Goal: Information Seeking & Learning: Learn about a topic

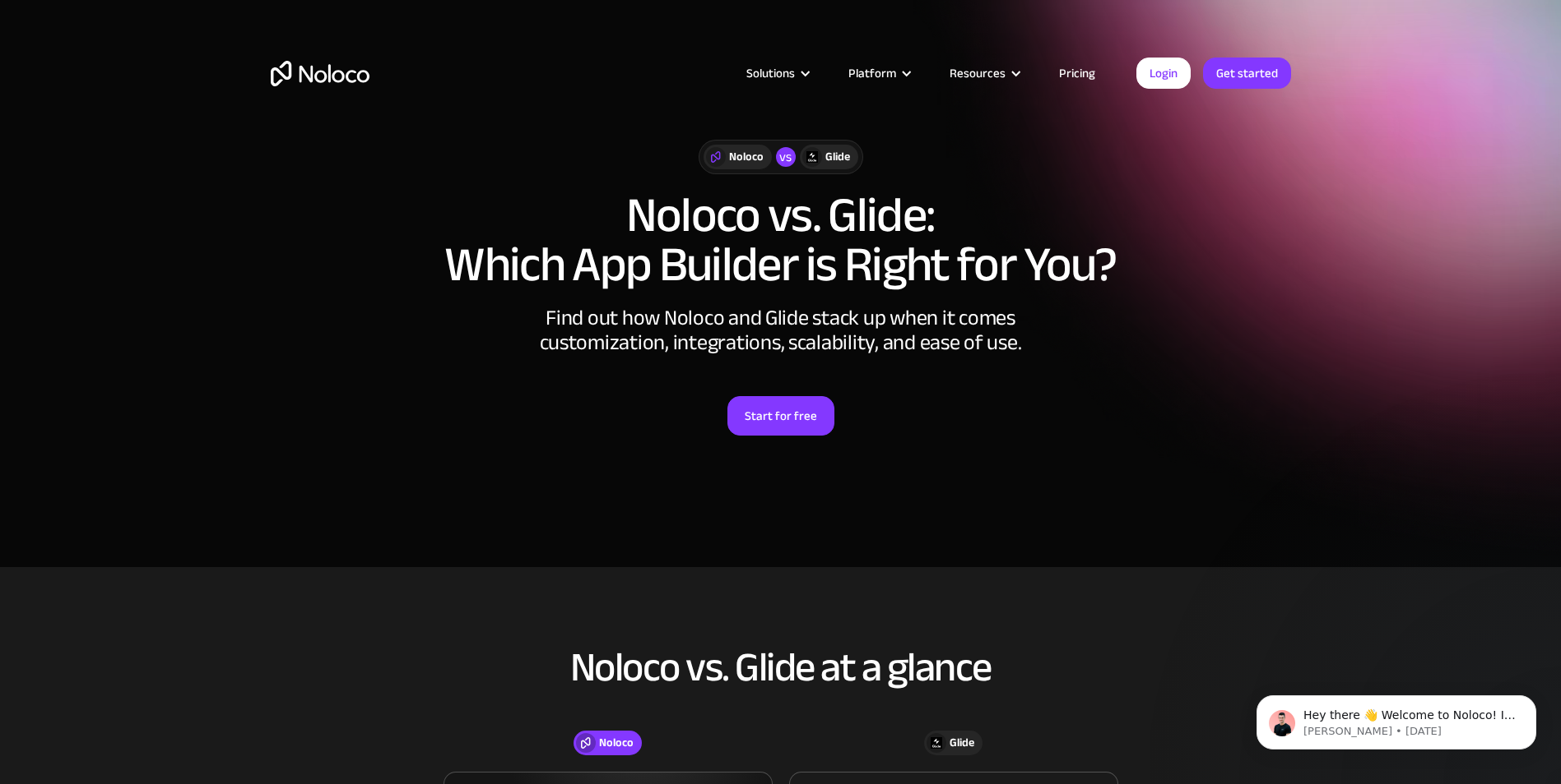
click at [1069, 69] on link "Pricing" at bounding box center [1076, 73] width 77 height 22
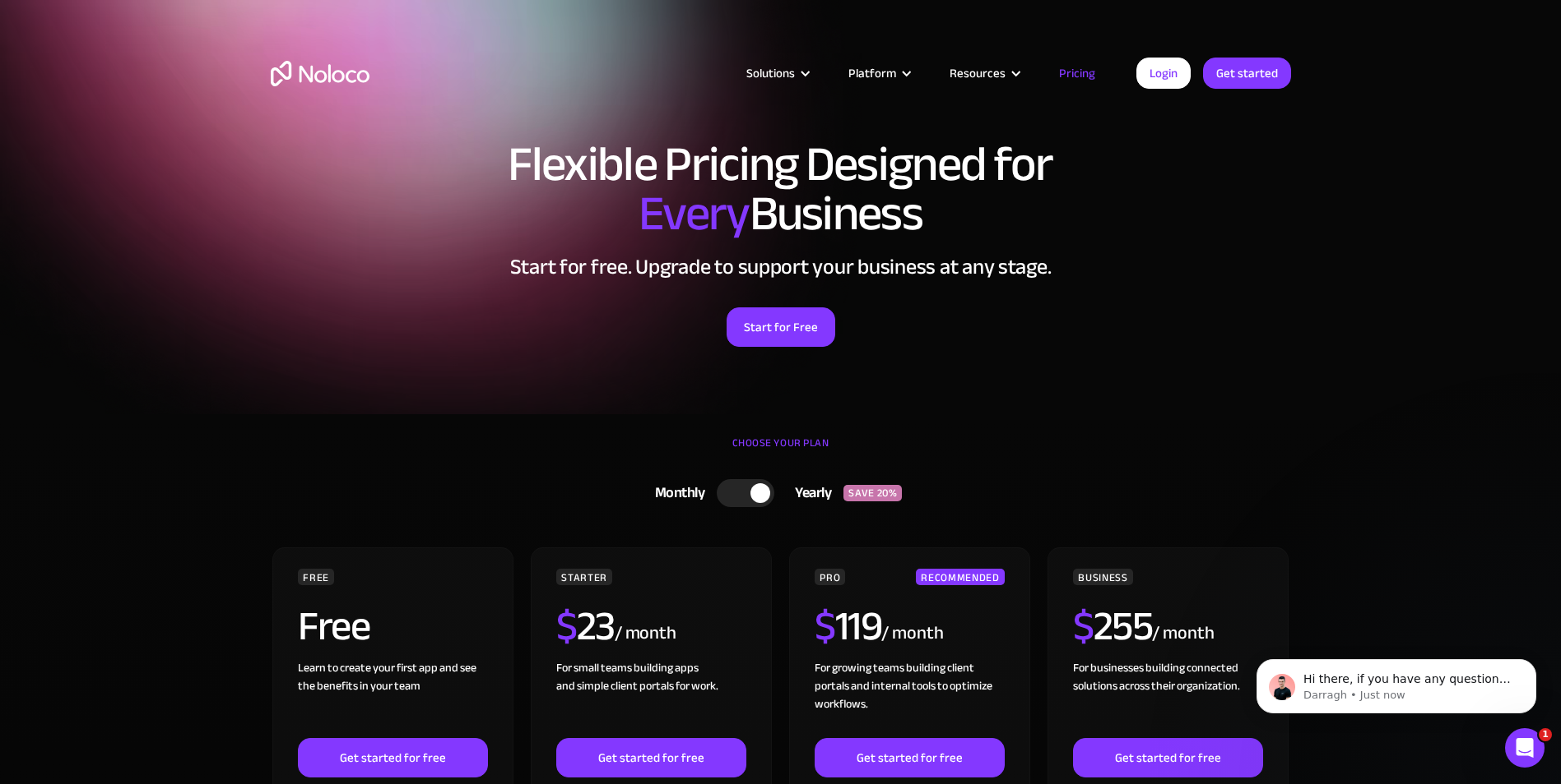
click at [314, 69] on img "home" at bounding box center [319, 73] width 99 height 25
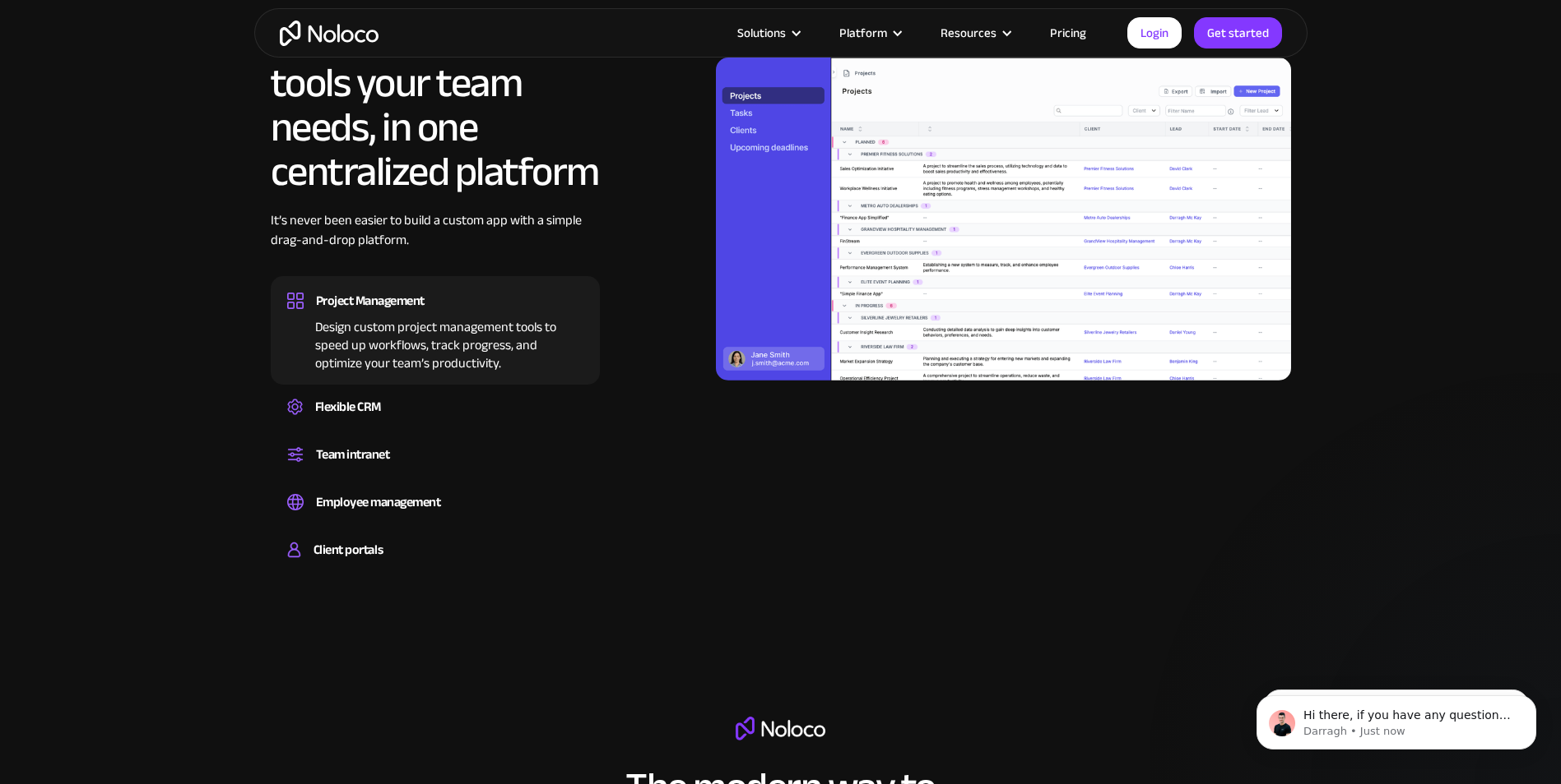
scroll to position [1727, 0]
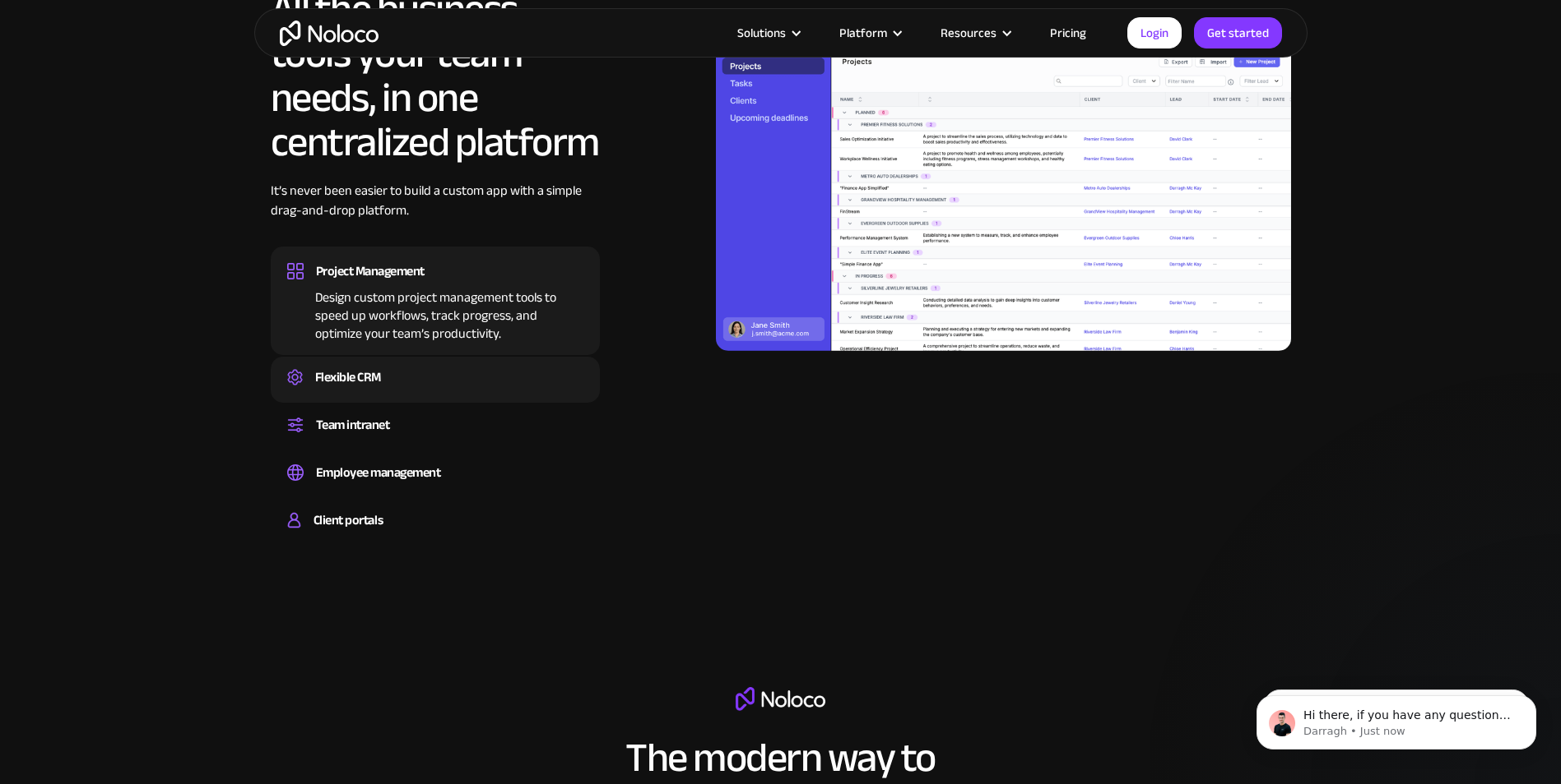
click at [361, 383] on div "Flexible CRM" at bounding box center [348, 377] width 66 height 24
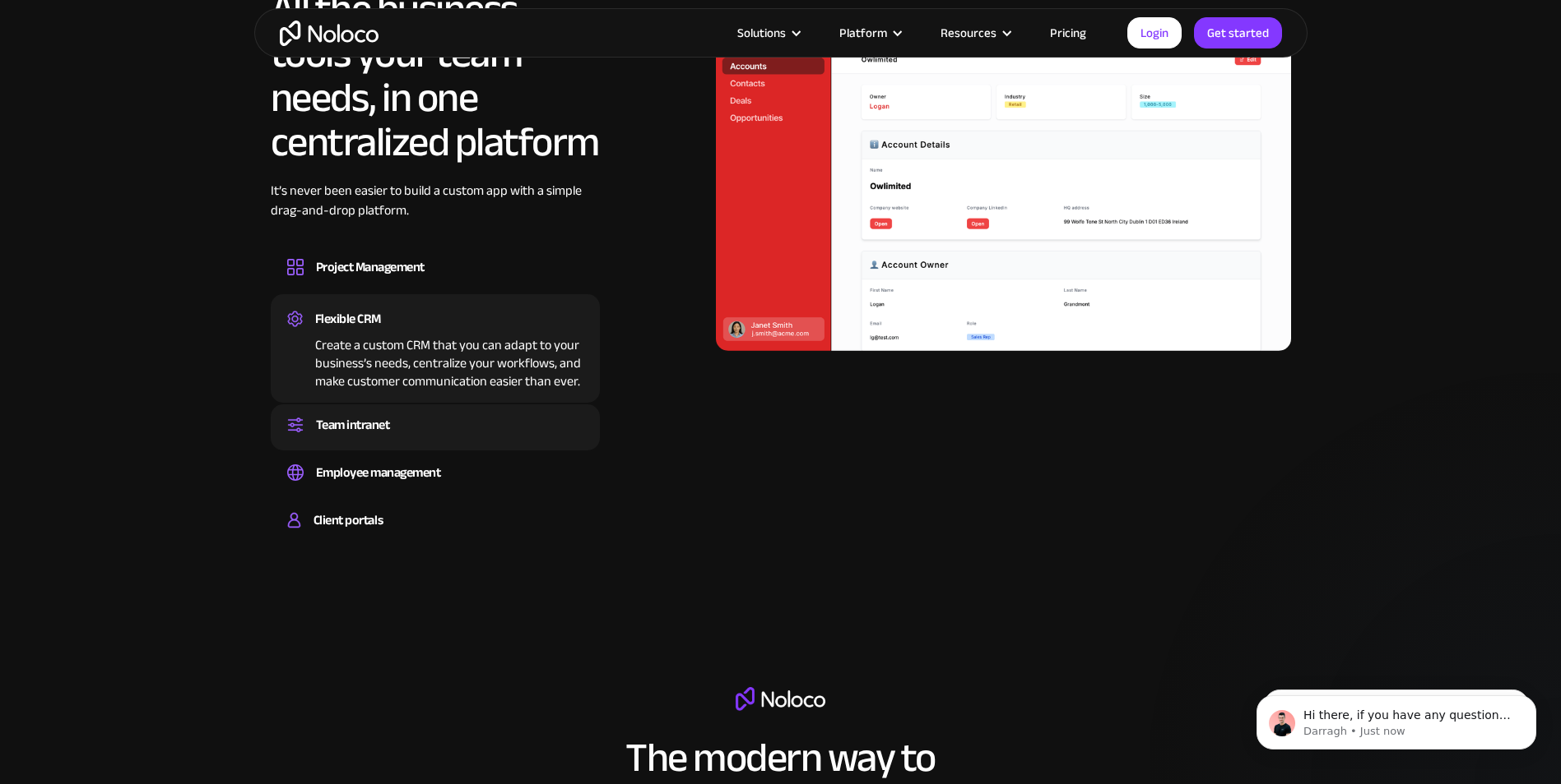
click at [360, 422] on div "Team intranet" at bounding box center [354, 425] width 74 height 24
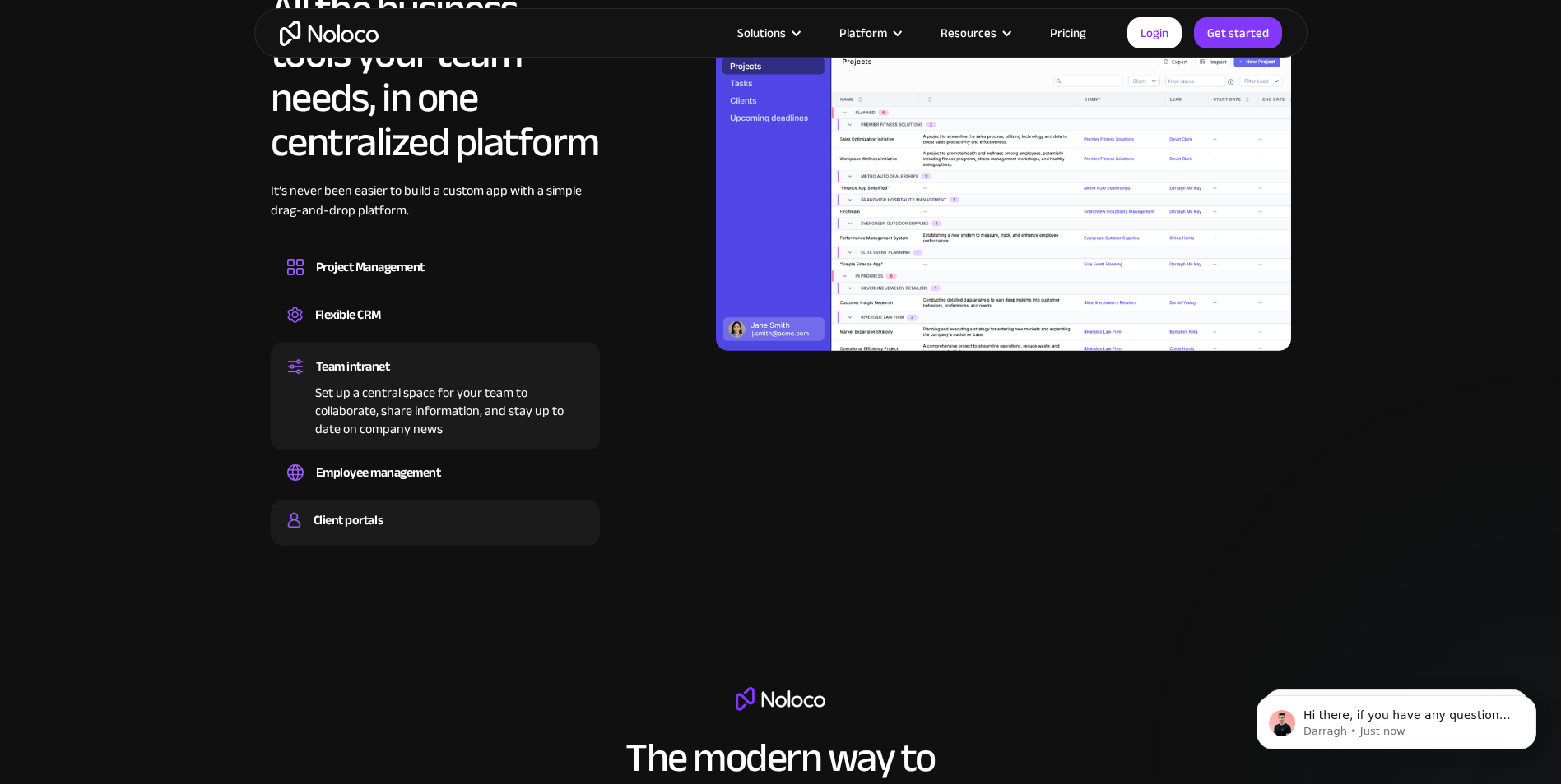
click at [351, 506] on div "Client portals Build a secure, fully-branded, and personalized client portal th…" at bounding box center [435, 523] width 329 height 46
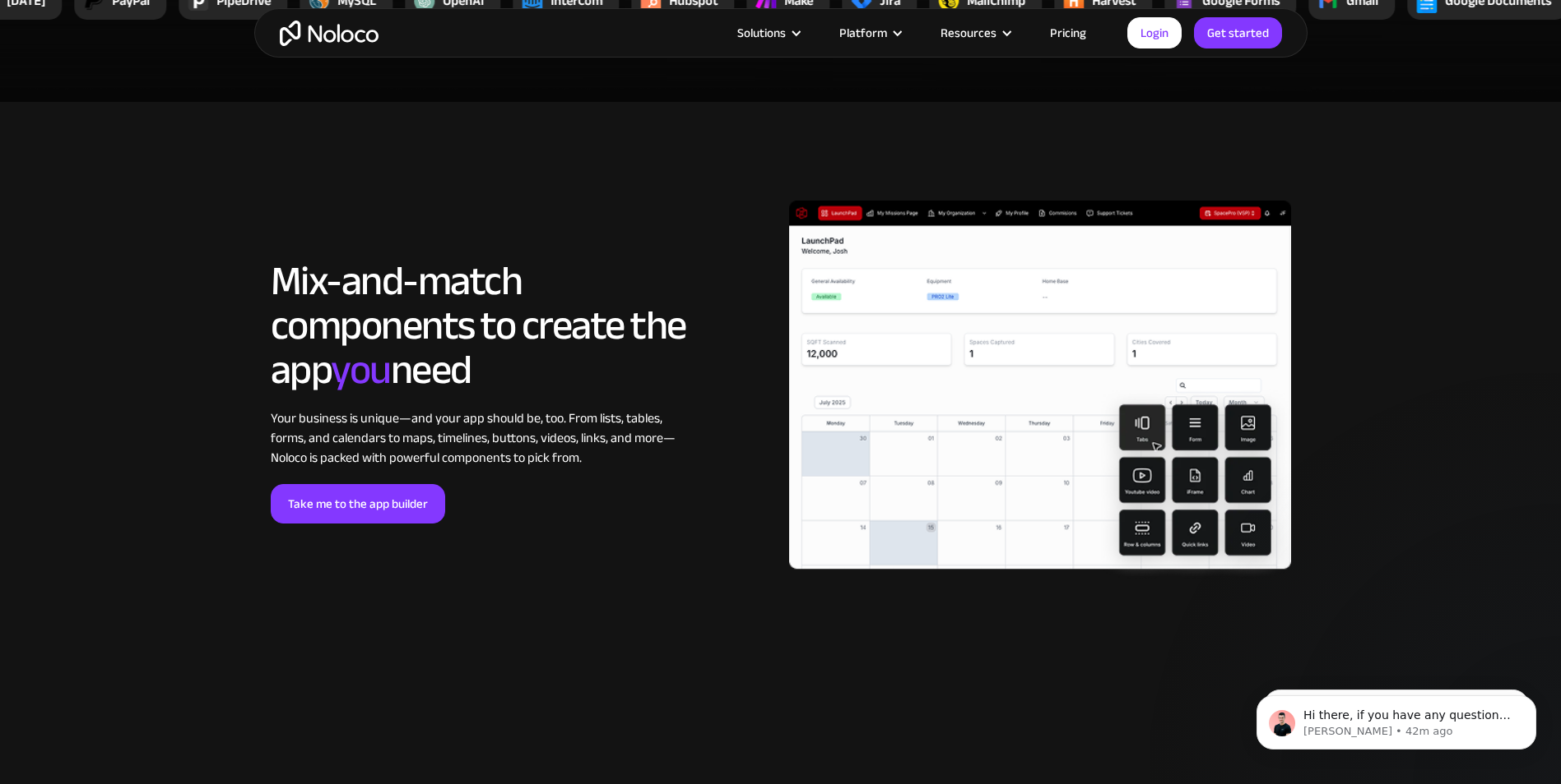
scroll to position [3124, 0]
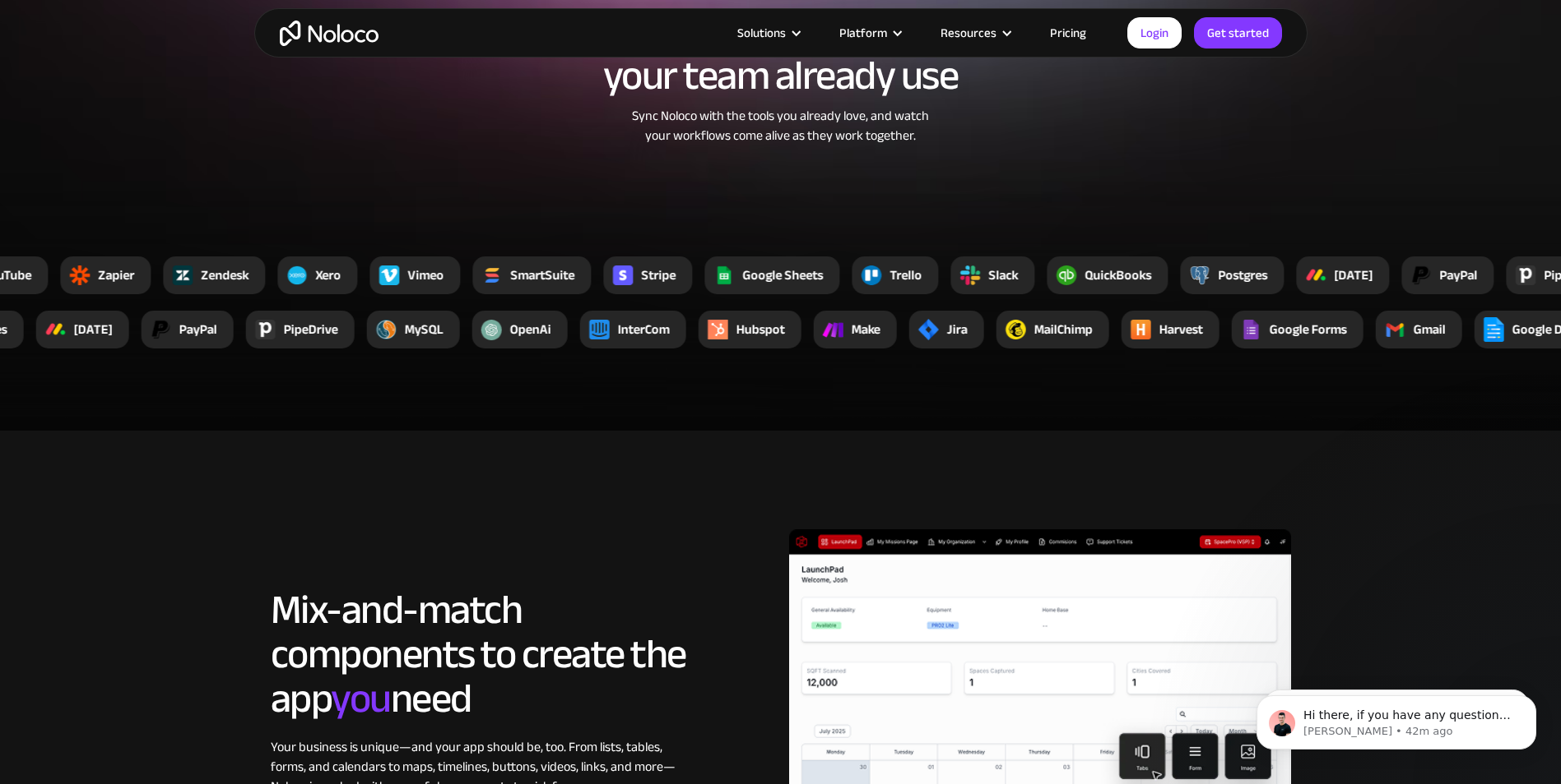
click at [1076, 33] on link "Pricing" at bounding box center [1067, 33] width 77 height 22
